Goal: Check status: Check status

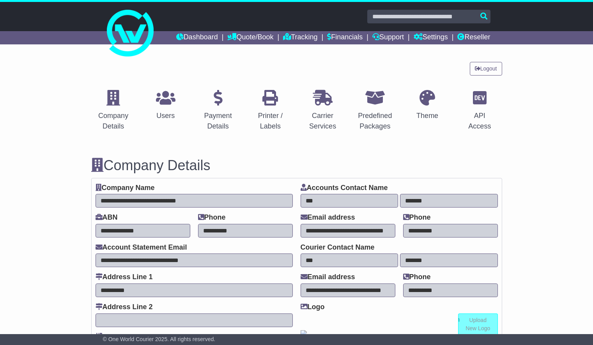
select select "**********"
select select "**"
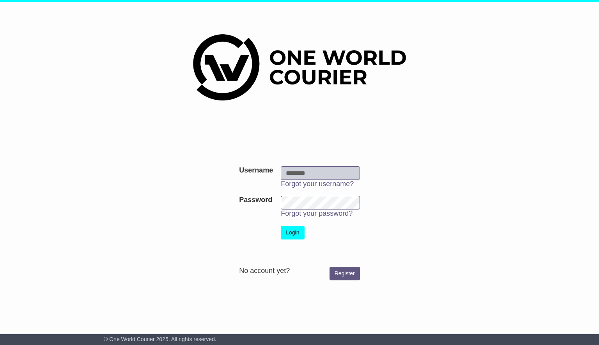
type input "**********"
click at [298, 232] on button "Login" at bounding box center [292, 233] width 23 height 14
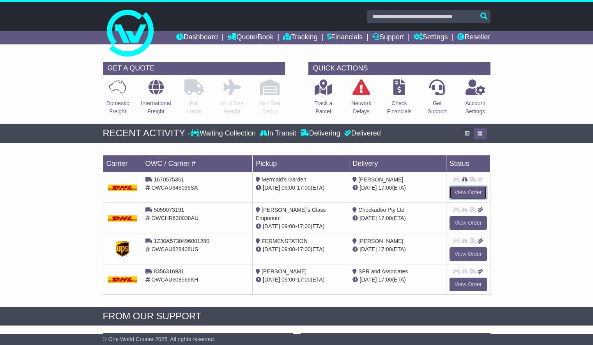
click at [473, 190] on link "View Order" at bounding box center [467, 193] width 37 height 14
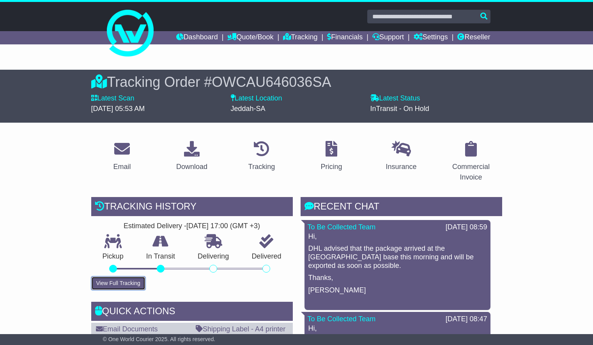
click at [134, 284] on button "View Full Tracking" at bounding box center [118, 284] width 54 height 14
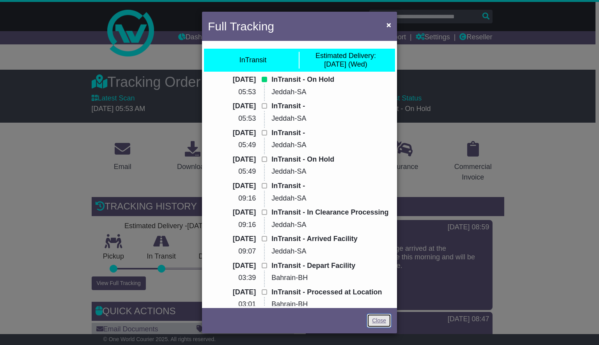
click at [384, 322] on link "Close" at bounding box center [379, 321] width 24 height 14
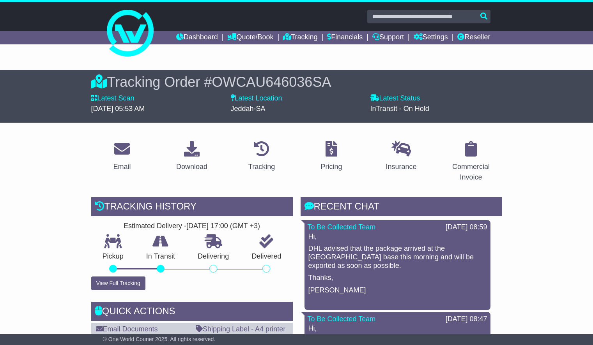
click at [395, 17] on input "text" at bounding box center [428, 17] width 123 height 14
paste input "**********"
type input "**********"
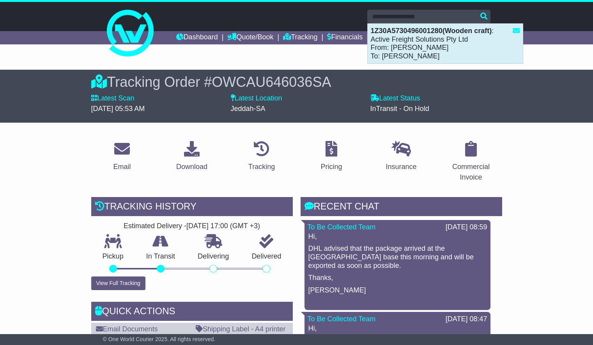
click at [475, 44] on div "1Z30A5730496001280(Wooden craft) : Active Freight Solutions Pty Ltd From: Yuki …" at bounding box center [445, 44] width 155 height 40
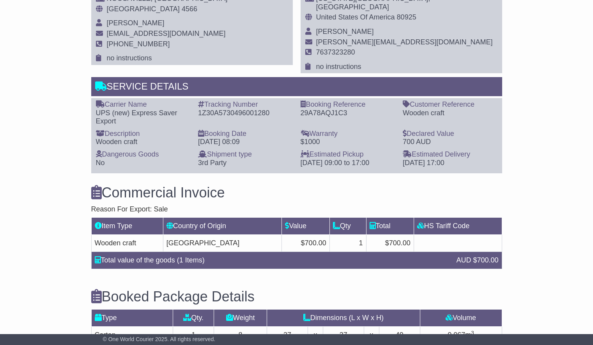
drag, startPoint x: 596, startPoint y: 43, endPoint x: 591, endPoint y: 210, distance: 166.5
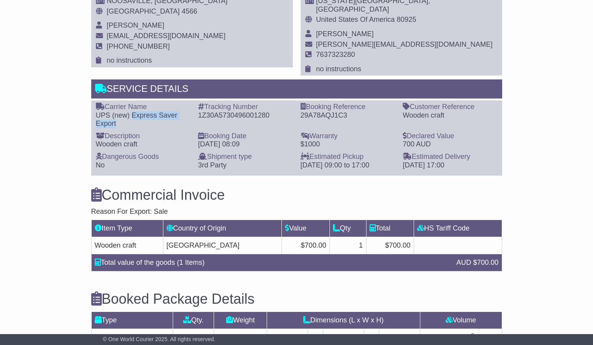
drag, startPoint x: 129, startPoint y: 106, endPoint x: 159, endPoint y: 119, distance: 33.0
click at [159, 119] on div "UPS (new) Express Saver Export" at bounding box center [143, 119] width 95 height 17
copy div "Express Saver Export"
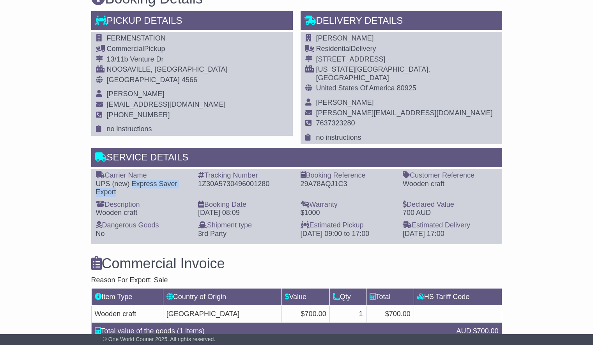
scroll to position [466, 0]
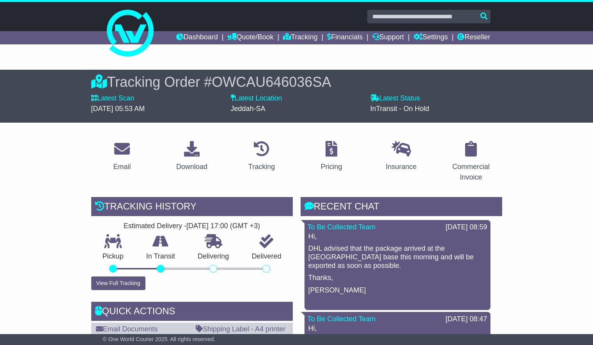
click at [408, 12] on input "text" at bounding box center [428, 17] width 123 height 14
paste input "**********"
type input "**********"
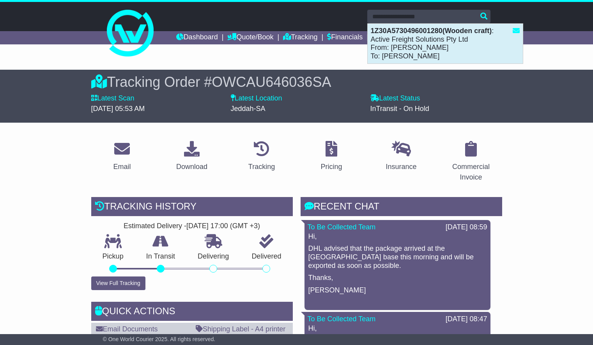
click at [407, 41] on div "1Z30A5730496001280(Wooden craft) : Active Freight Solutions Pty Ltd From: Yuki …" at bounding box center [445, 44] width 155 height 40
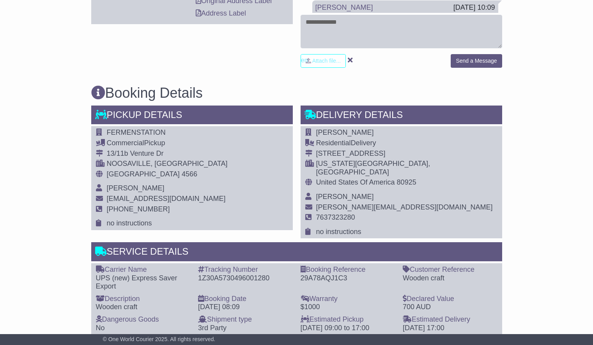
scroll to position [387, 0]
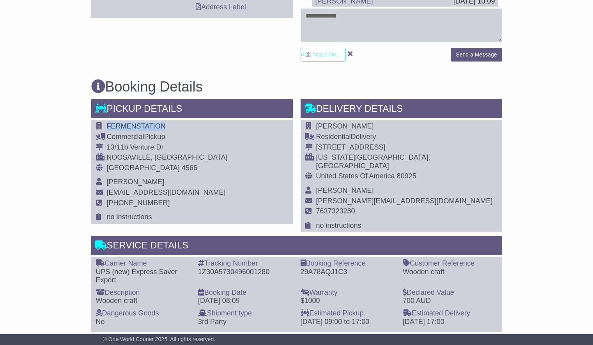
drag, startPoint x: 106, startPoint y: 124, endPoint x: 160, endPoint y: 126, distance: 53.8
click at [160, 126] on td "FERMENSTATION" at bounding box center [167, 127] width 121 height 11
copy span "FERMENSTATION"
click at [107, 154] on div "NOOSAVILLE, [GEOGRAPHIC_DATA]" at bounding box center [167, 158] width 121 height 9
drag, startPoint x: 107, startPoint y: 147, endPoint x: 163, endPoint y: 147, distance: 56.5
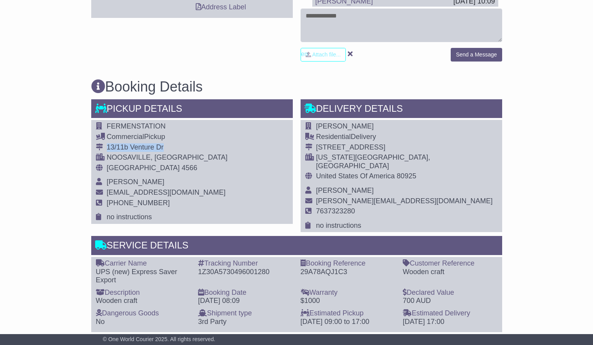
click at [163, 147] on div "13/11b Venture Dr" at bounding box center [167, 147] width 121 height 9
copy div "13/11b Venture Dr"
click at [122, 156] on div "NOOSAVILLE, [GEOGRAPHIC_DATA]" at bounding box center [167, 158] width 121 height 9
copy div "NOOSAVILLE"
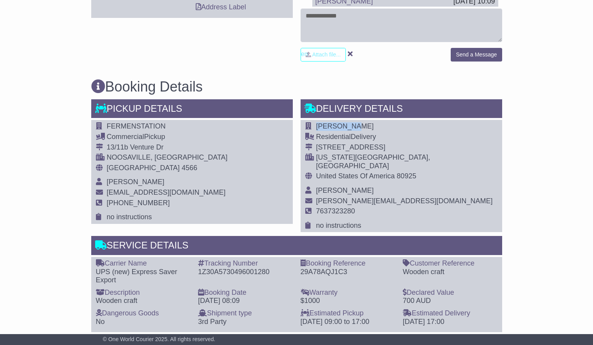
drag, startPoint x: 316, startPoint y: 126, endPoint x: 355, endPoint y: 126, distance: 39.0
click at [355, 126] on td "[PERSON_NAME]" at bounding box center [406, 127] width 181 height 11
copy span "[PERSON_NAME]"
drag, startPoint x: 317, startPoint y: 147, endPoint x: 397, endPoint y: 146, distance: 80.7
click at [397, 146] on div "[STREET_ADDRESS]" at bounding box center [406, 147] width 181 height 9
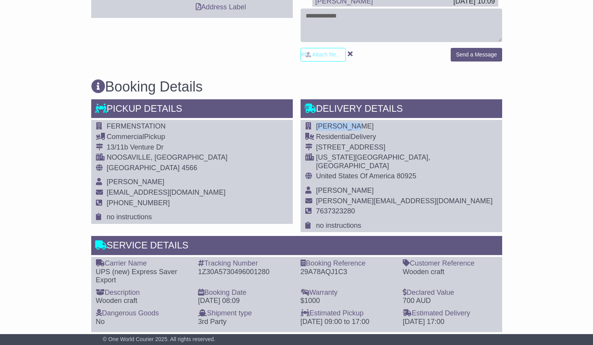
copy div "[STREET_ADDRESS]"
drag, startPoint x: 316, startPoint y: 156, endPoint x: 352, endPoint y: 155, distance: 35.9
click at [352, 155] on div "[US_STATE][GEOGRAPHIC_DATA], [GEOGRAPHIC_DATA]" at bounding box center [406, 162] width 181 height 17
copy div "[US_STATE]"
click at [351, 157] on div "[US_STATE][GEOGRAPHIC_DATA], [GEOGRAPHIC_DATA]" at bounding box center [406, 162] width 181 height 17
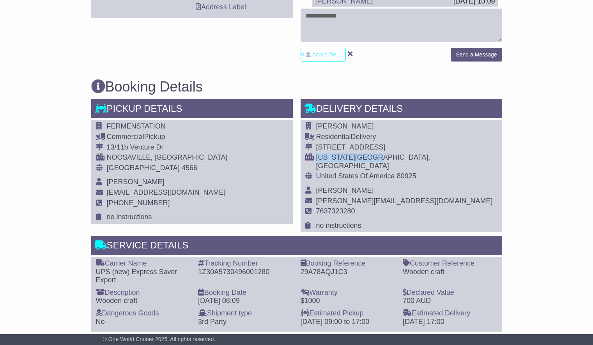
drag, startPoint x: 317, startPoint y: 157, endPoint x: 382, endPoint y: 156, distance: 65.1
click at [382, 156] on div "[US_STATE][GEOGRAPHIC_DATA], [GEOGRAPHIC_DATA]" at bounding box center [406, 162] width 181 height 17
copy div "[US_STATE][GEOGRAPHIC_DATA]"
click at [402, 172] on span "80925" at bounding box center [406, 176] width 19 height 8
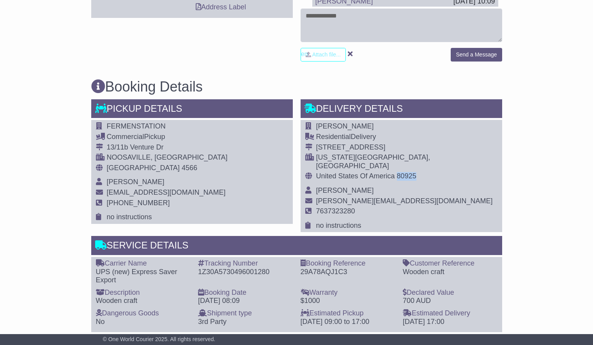
copy span "80925"
drag, startPoint x: 317, startPoint y: 168, endPoint x: 388, endPoint y: 167, distance: 71.7
click at [388, 172] on span "United States Of America" at bounding box center [355, 176] width 79 height 8
copy span "United States Of America"
click at [549, 54] on div "Email Download Tracking Pricing Insurance" at bounding box center [296, 250] width 593 height 967
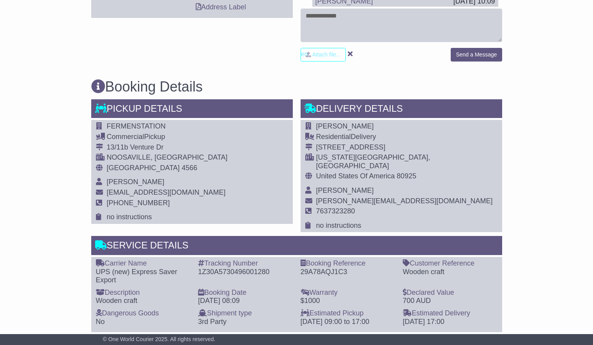
scroll to position [0, 0]
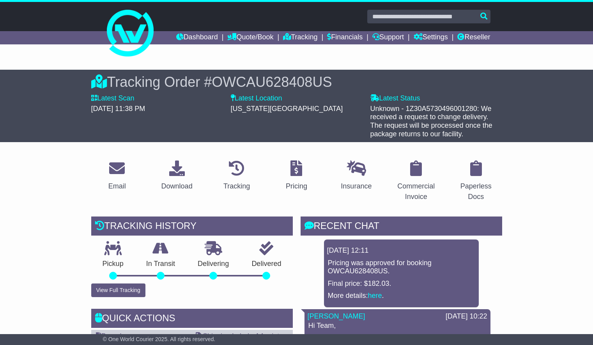
click at [442, 12] on input "text" at bounding box center [428, 17] width 123 height 14
paste input "**********"
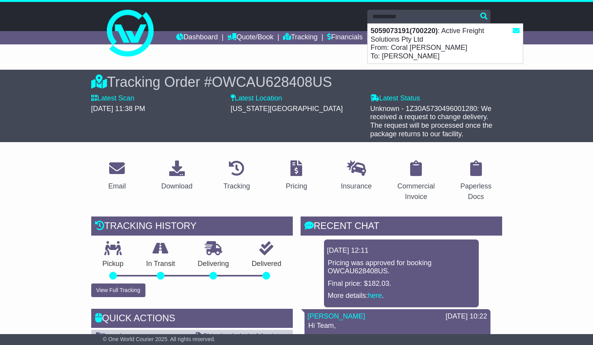
type input "**********"
click at [429, 73] on div "Tracking Order # OWCAU628408US Latest Scan [DATE] 11:38 PM Latest Status - Unkn…" at bounding box center [296, 106] width 395 height 73
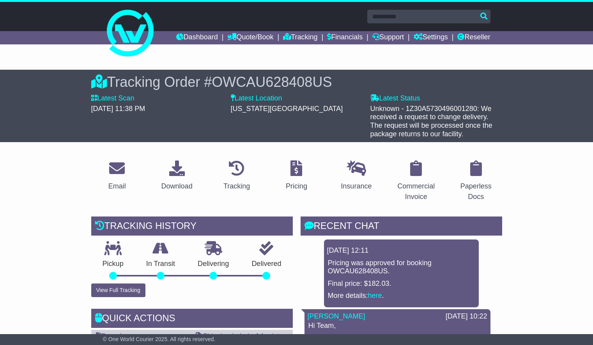
click at [415, 22] on input "**********" at bounding box center [428, 17] width 123 height 14
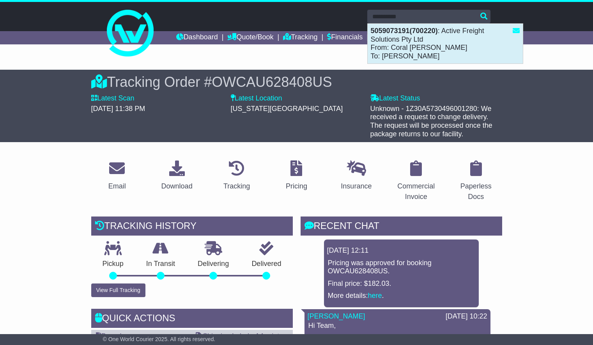
click at [416, 53] on div "5059073191(700220) : Active Freight Solutions Pty Ltd From: Coral [PERSON_NAME]…" at bounding box center [445, 44] width 155 height 40
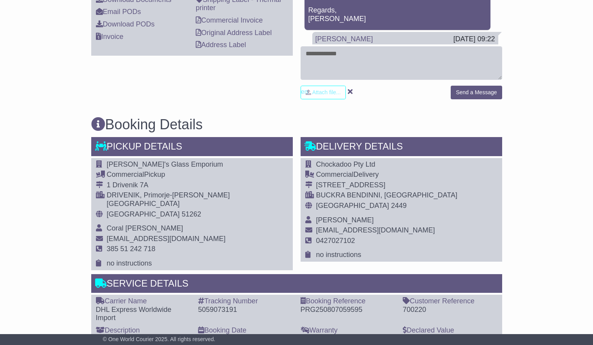
scroll to position [366, 0]
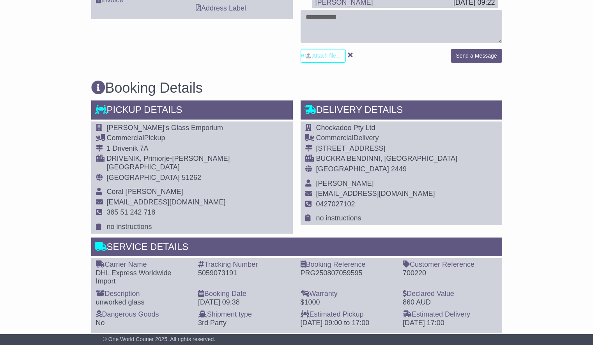
drag, startPoint x: 596, startPoint y: 88, endPoint x: 593, endPoint y: 205, distance: 117.0
drag, startPoint x: 111, startPoint y: 264, endPoint x: 191, endPoint y: 264, distance: 80.7
click at [191, 264] on div "Carrier Name - DHL Express Worldwide Import" at bounding box center [143, 273] width 103 height 25
copy div "Express Worldwide Import"
